Goal: Check status

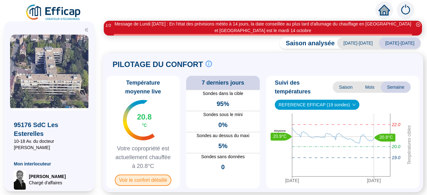
click at [132, 182] on span "Voir le confort détaillé" at bounding box center [143, 180] width 57 height 11
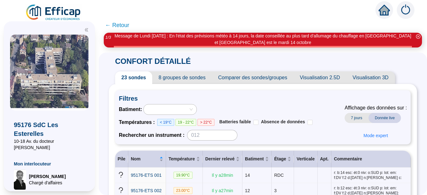
click at [124, 26] on span "← Retour" at bounding box center [117, 25] width 24 height 9
